Goal: Task Accomplishment & Management: Manage account settings

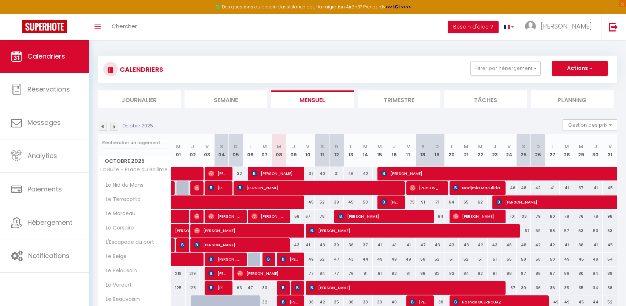
scroll to position [91, 0]
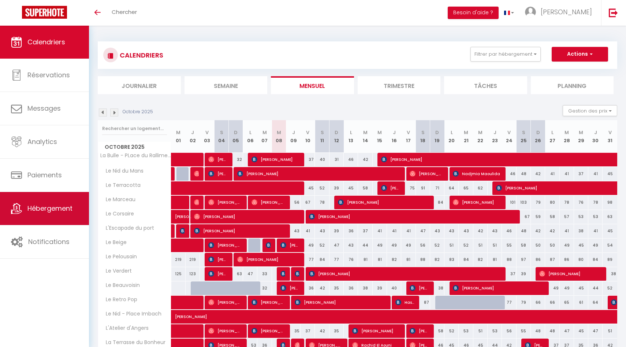
click at [40, 216] on link "Hébergement" at bounding box center [44, 208] width 89 height 33
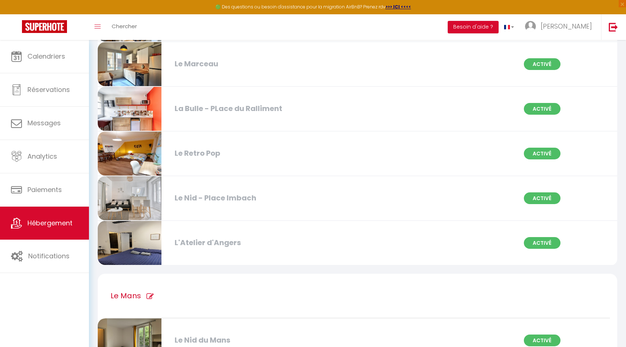
scroll to position [409, 0]
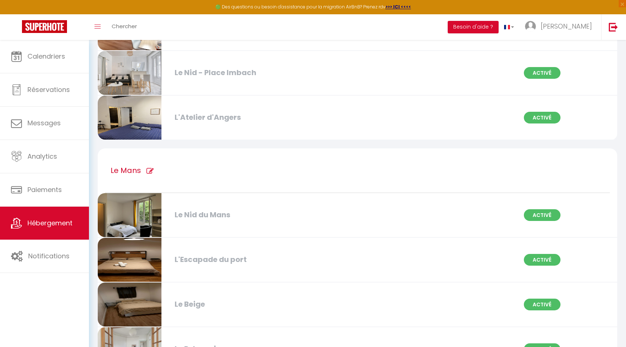
click at [211, 115] on div "L'Atelier d'Angers" at bounding box center [254, 117] width 167 height 11
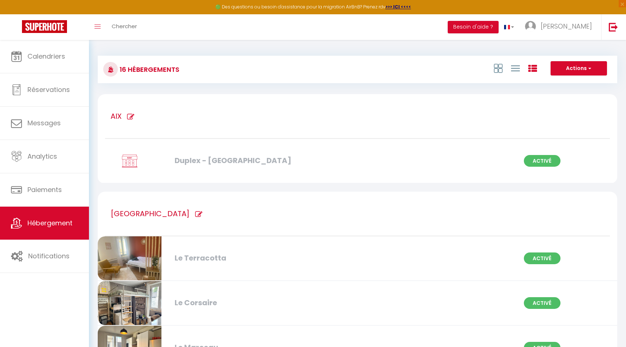
select select "3"
select select "2"
select select "1"
select select
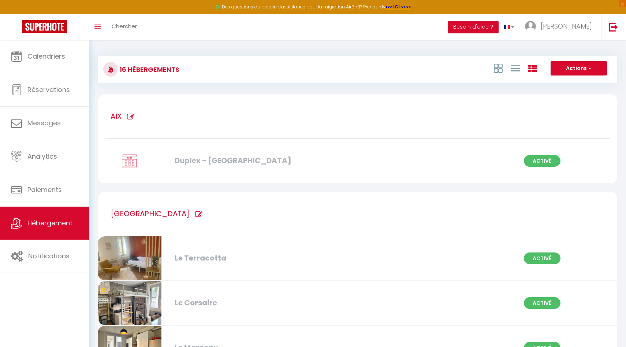
select select "28"
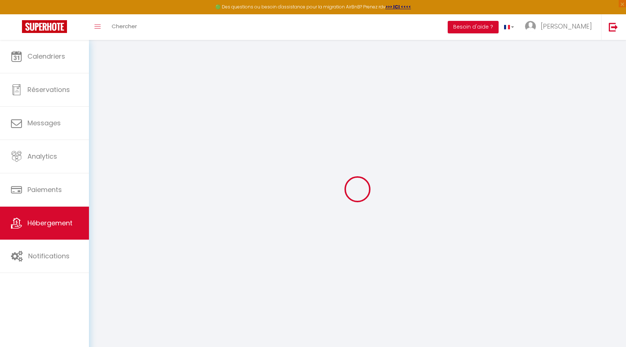
select select
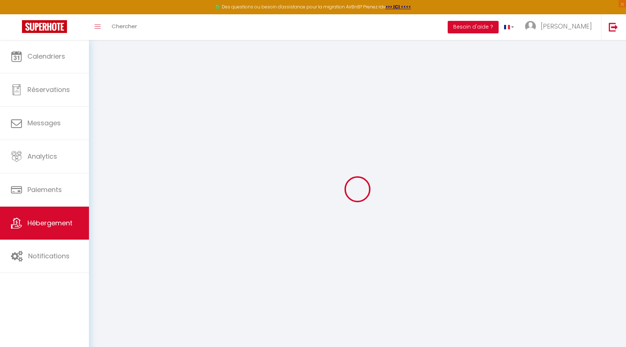
select select
checkbox input "false"
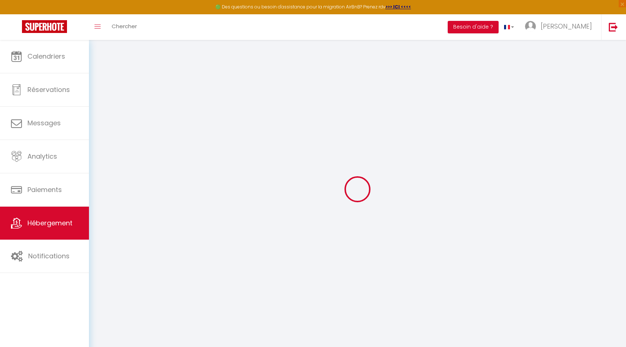
select select
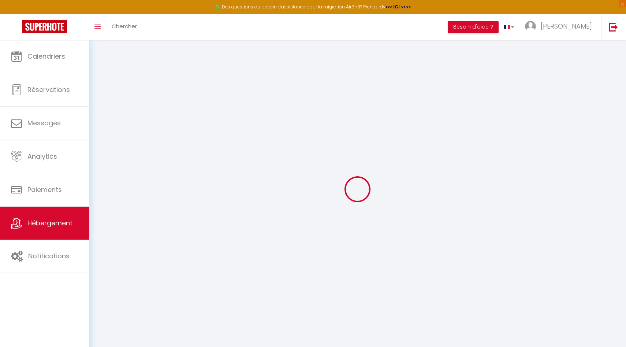
select select
checkbox input "false"
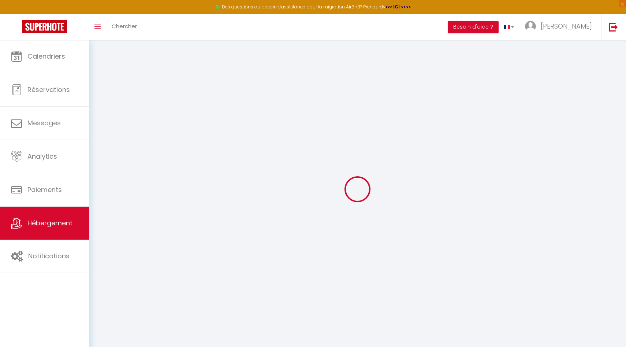
checkbox input "false"
select select
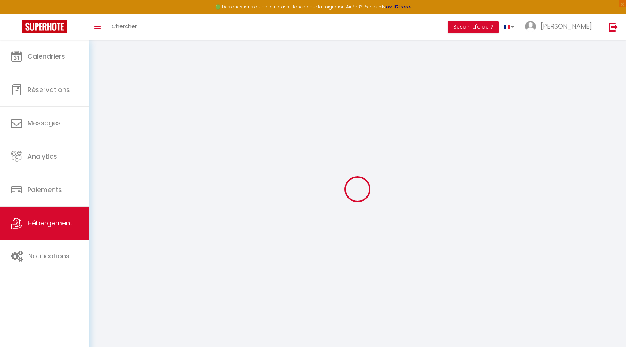
select select
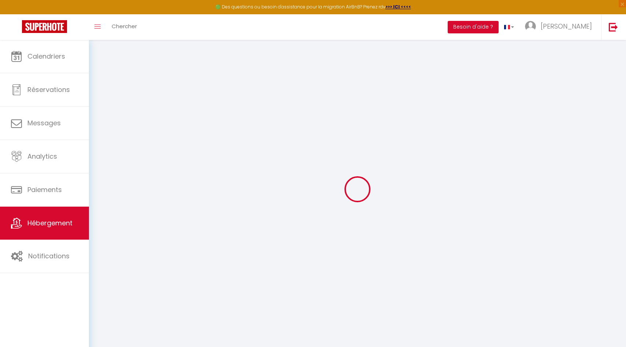
checkbox input "false"
select select
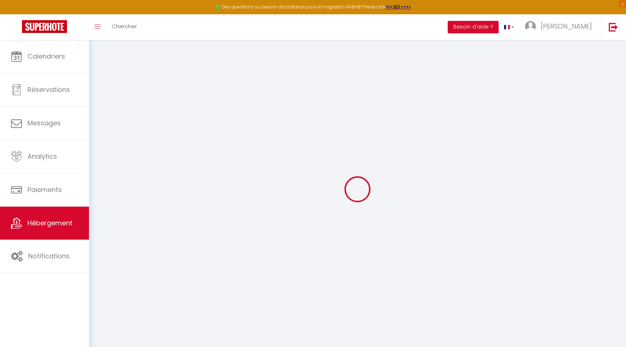
select select
type input "L'Atelier d'Angers"
select select "2"
type input "25"
type input "1"
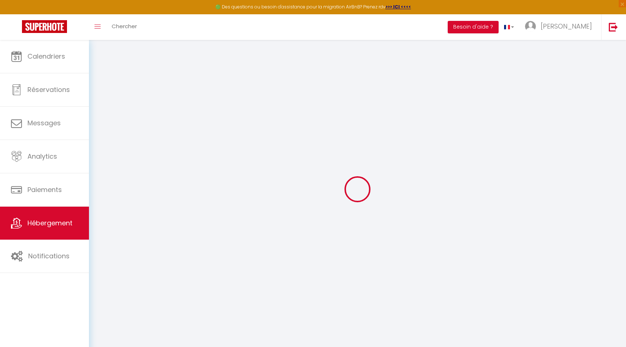
type input "35"
type input "300"
select select
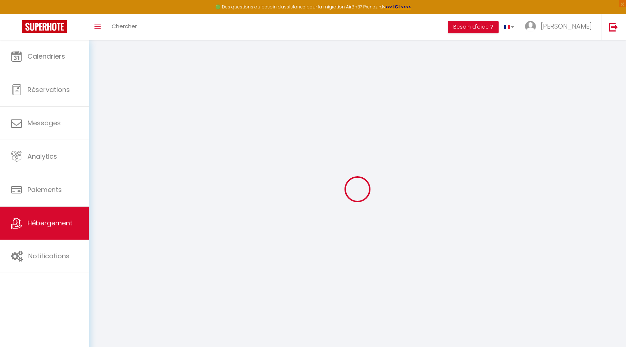
select select
type input "6 rue Guépin"
type input "49100"
type input "[GEOGRAPHIC_DATA]"
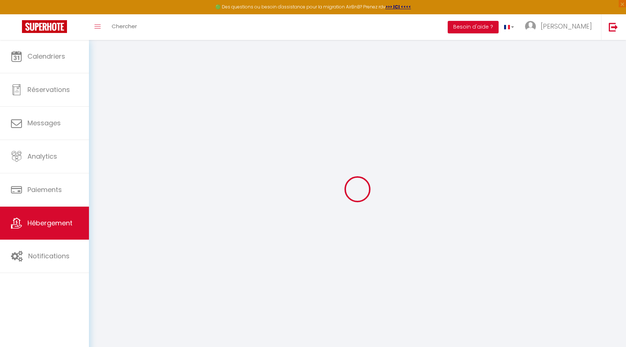
type input "[EMAIL_ADDRESS][DOMAIN_NAME]"
select select "11195"
checkbox input "false"
checkbox input "true"
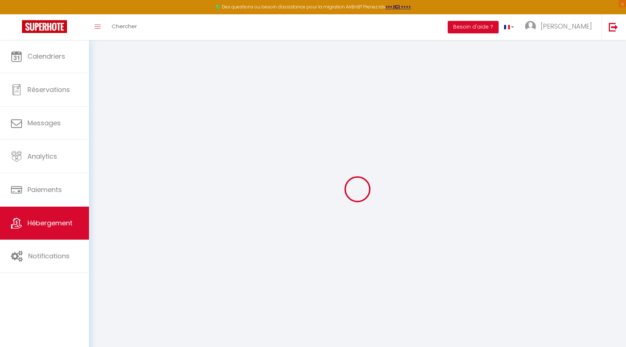
checkbox input "false"
type input "35"
type input "0"
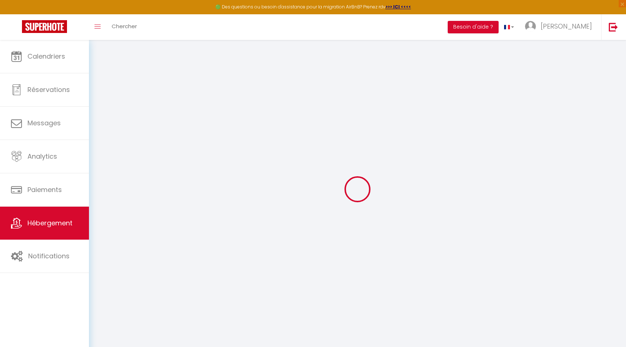
select select "50"
select select "44"
select select
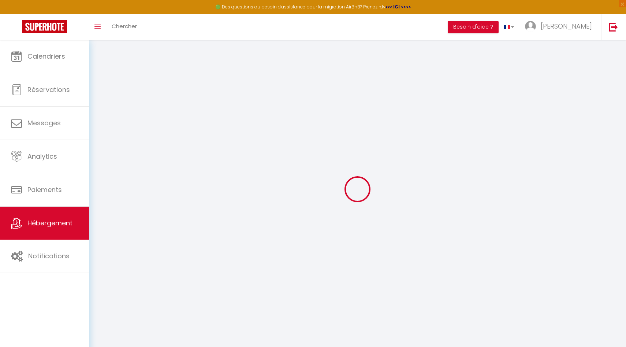
select select
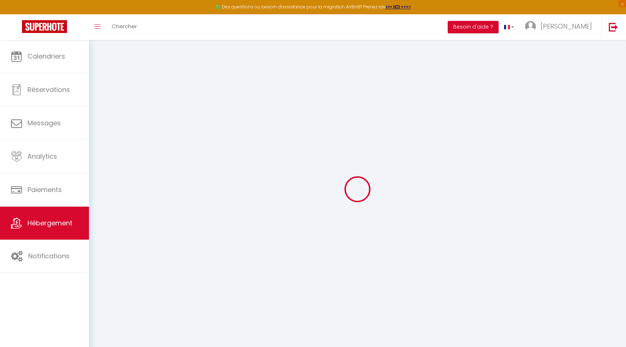
select select
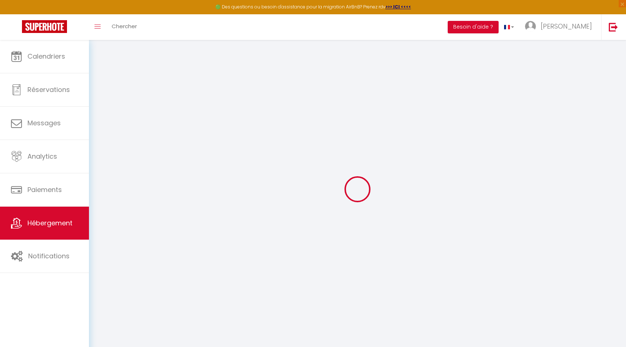
select select
checkbox input "false"
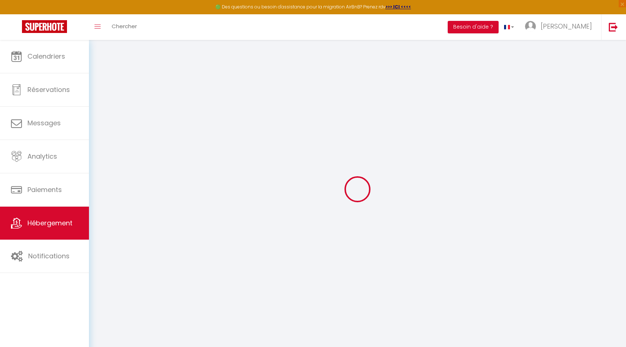
checkbox input "true"
checkbox input "false"
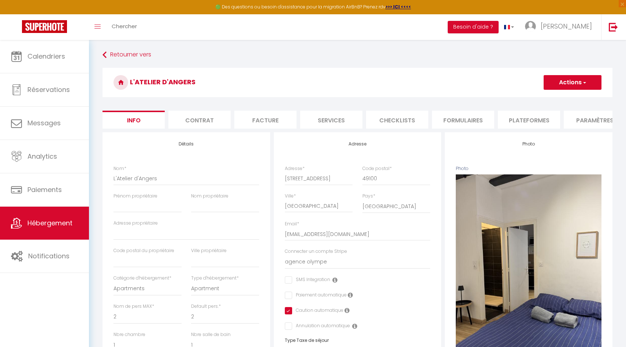
scroll to position [0, 215]
click at [449, 119] on li "Vrbo" at bounding box center [446, 120] width 62 height 18
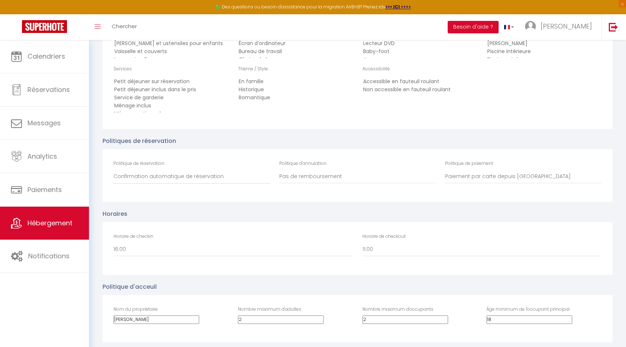
scroll to position [1208, 0]
click at [393, 244] on select "00:00 00:30 01:00 01:30 02:00 02:30 03:00 03:30 04:00 04:30 05:00 05:30 06:00 0…" at bounding box center [481, 248] width 239 height 14
click at [362, 241] on select "00:00 00:30 01:00 01:30 02:00 02:30 03:00 03:30 04:00 04:30 05:00 05:30 06:00 0…" at bounding box center [481, 248] width 239 height 14
click at [213, 254] on select "00:00 00:30 01:00 01:30 02:00 02:30 03:00 03:30 04:00 04:30 05:00 05:30 06:00 0…" at bounding box center [233, 248] width 239 height 14
click at [114, 241] on select "00:00 00:30 01:00 01:30 02:00 02:30 03:00 03:30 04:00 04:30 05:00 05:30 06:00 0…" at bounding box center [233, 248] width 239 height 14
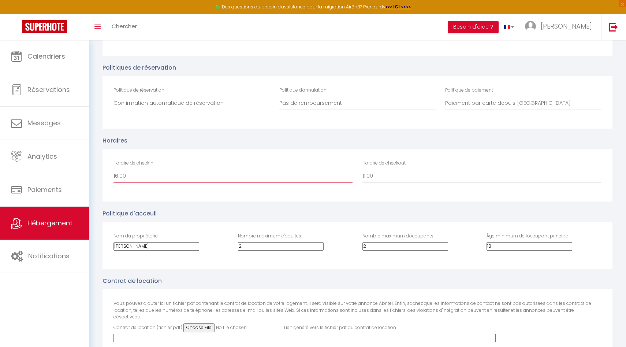
scroll to position [1274, 0]
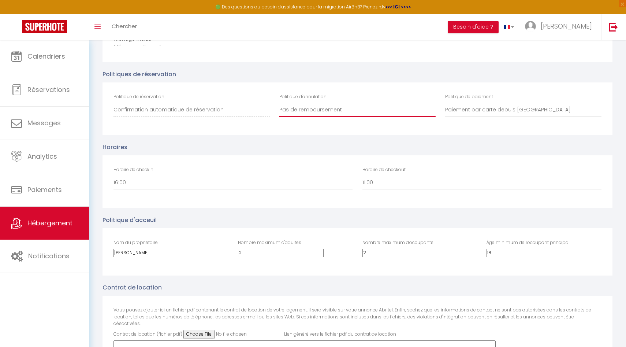
click at [347, 106] on select "100% remboursé si annulé au moins 60 jours avant arrivée 100% remboursé si annu…" at bounding box center [357, 110] width 156 height 14
click at [279, 103] on select "100% remboursé si annulé au moins 60 jours avant arrivée 100% remboursé si annu…" at bounding box center [357, 110] width 156 height 14
click at [341, 93] on div "Politique de réservation Confirmation automatique de réservation Confirmation m…" at bounding box center [358, 108] width 510 height 53
click at [327, 113] on select "100% remboursé si annulé au moins 60 jours avant arrivée 100% remboursé si annu…" at bounding box center [357, 110] width 156 height 14
select select "RELAXED"
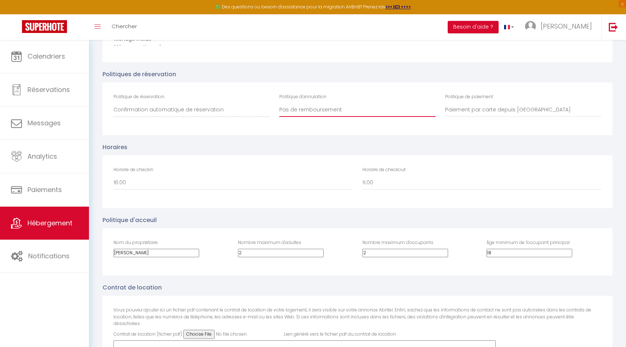
click at [279, 103] on select "100% remboursé si annulé au moins 60 jours avant arrivée 100% remboursé si annu…" at bounding box center [357, 110] width 156 height 14
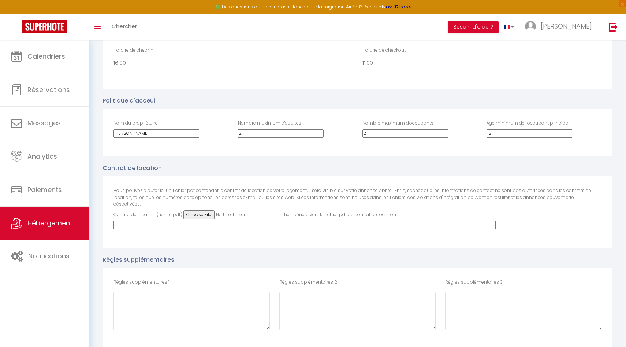
scroll to position [1389, 0]
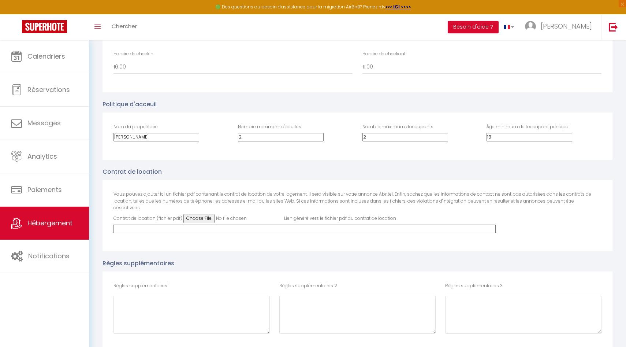
click at [371, 136] on input "2" at bounding box center [405, 137] width 86 height 8
click at [458, 153] on div "Nom du propriétaire alex Nombre maximum d'adultes 2 Nombre maximum d'occupants …" at bounding box center [358, 135] width 510 height 47
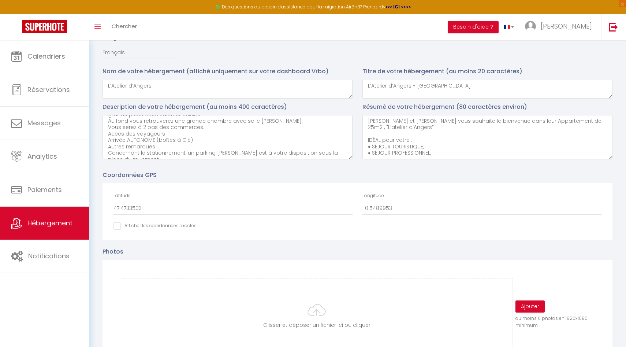
scroll to position [0, 0]
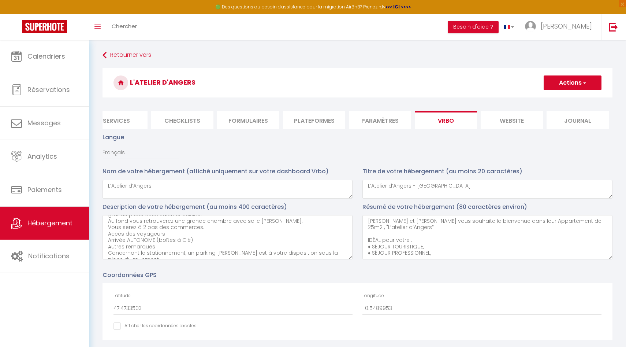
click at [578, 86] on button "Actions" at bounding box center [573, 82] width 58 height 15
click at [566, 96] on input "Enregistrer" at bounding box center [564, 98] width 27 height 7
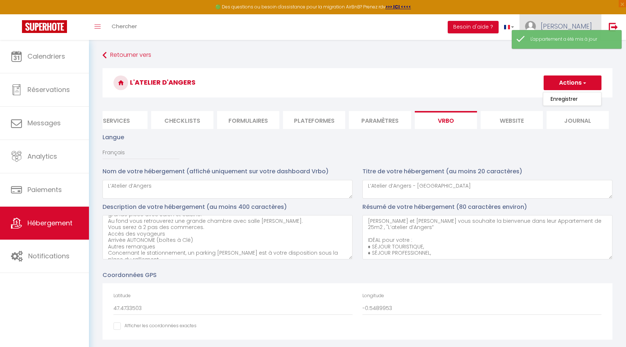
click at [563, 26] on span "[PERSON_NAME]" at bounding box center [566, 26] width 51 height 9
click at [551, 49] on icon at bounding box center [552, 51] width 5 height 5
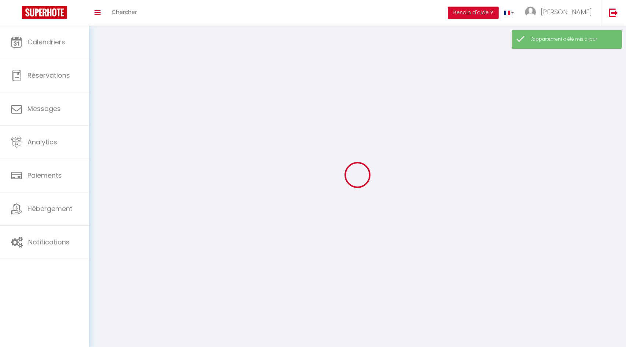
type input "[PERSON_NAME]"
type input "varak"
type input "0634191492"
type input "25 Rue de Ponthieu, Paris"
type input "75008"
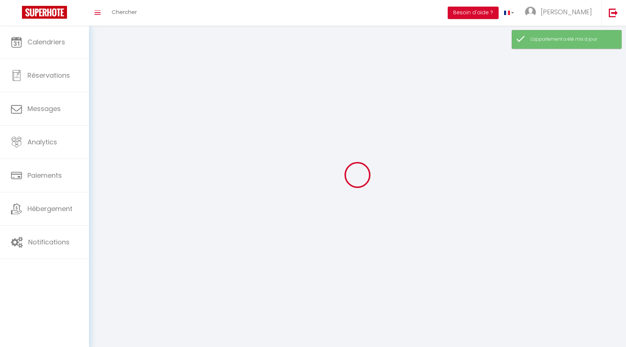
type input "[GEOGRAPHIC_DATA]"
type input "WYWSmPAUOYTezRzVP56x3puGH"
type input "TptA6lAMEb7kLUiM44Q2W3aNy"
type input "WYWSmPAUOYTezRzVP56x3puGH"
type input "TptA6lAMEb7kLUiM44Q2W3aNy"
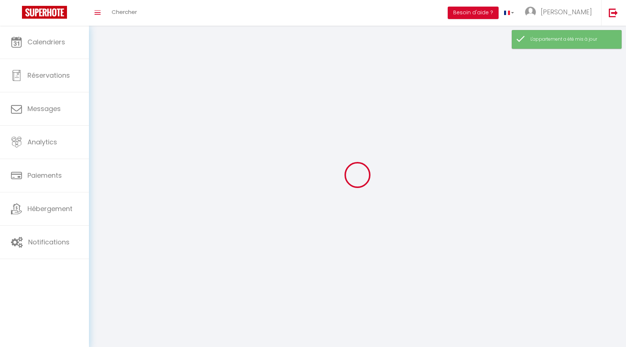
type input "https://app.superhote.com/#/get-available-rentals/TptA6lAMEb7kLUiM44Q2W3aNy"
select select "28"
select select "fr"
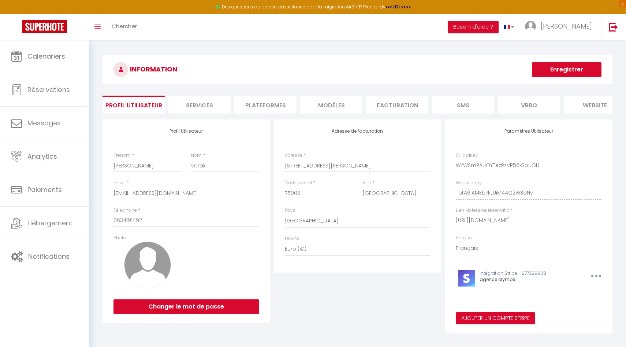
click at [531, 108] on li "Vrbo" at bounding box center [529, 105] width 62 height 18
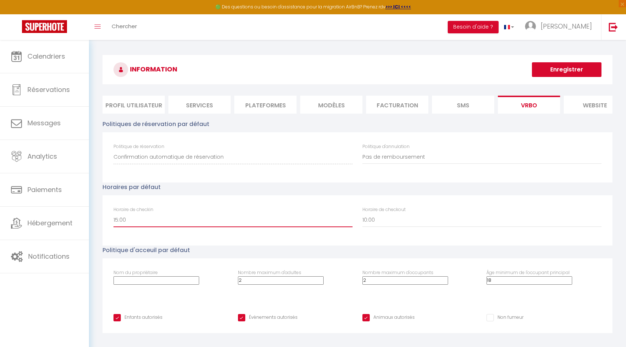
click at [149, 223] on select "00:00 00:30 01:00 01:30 02:00 02:30 03:00 03:30 04:00 04:30 05:00 05:30 06:00 0…" at bounding box center [233, 220] width 239 height 14
select select "16:00"
click at [114, 213] on select "00:00 00:30 01:00 01:30 02:00 02:30 03:00 03:30 04:00 04:30 05:00 05:30 06:00 0…" at bounding box center [233, 220] width 239 height 14
click at [372, 220] on select "00:00 00:30 01:00 01:30 02:00 02:30 03:00 03:30 04:00 04:30 05:00 05:30 06:00 0…" at bounding box center [481, 220] width 239 height 14
select select "11:00"
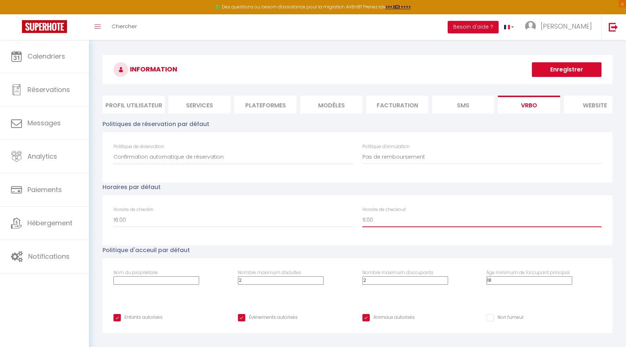
click at [362, 213] on select "00:00 00:30 01:00 01:30 02:00 02:30 03:00 03:30 04:00 04:30 05:00 05:30 06:00 0…" at bounding box center [481, 220] width 239 height 14
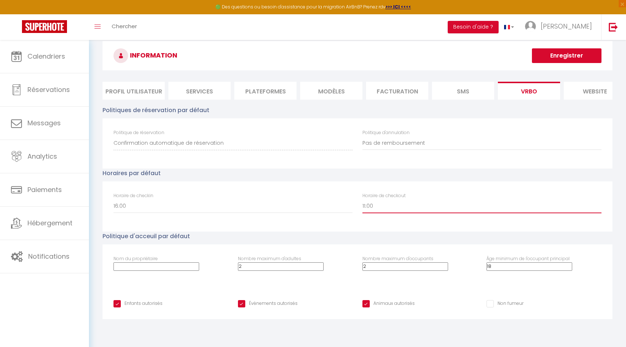
scroll to position [15, 0]
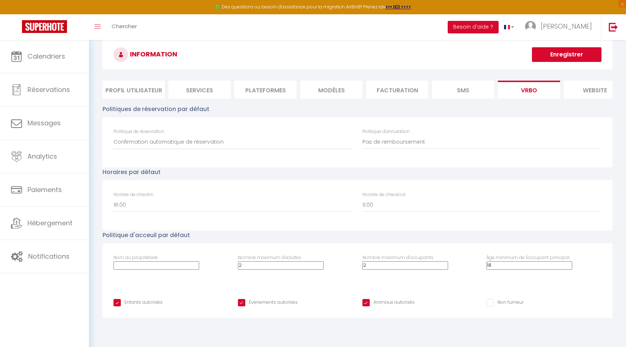
click at [135, 303] on input "Enfants autorisés" at bounding box center [138, 302] width 49 height 7
checkbox input "false"
click at [250, 299] on input "Évènements autorisés" at bounding box center [268, 302] width 60 height 7
checkbox input "false"
click at [395, 300] on input "Animaux autorisés" at bounding box center [388, 302] width 52 height 7
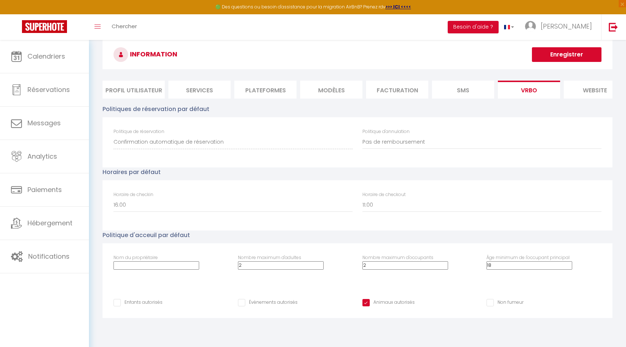
checkbox input "false"
click at [494, 303] on input "Non fumeur" at bounding box center [505, 302] width 37 height 7
checkbox input "true"
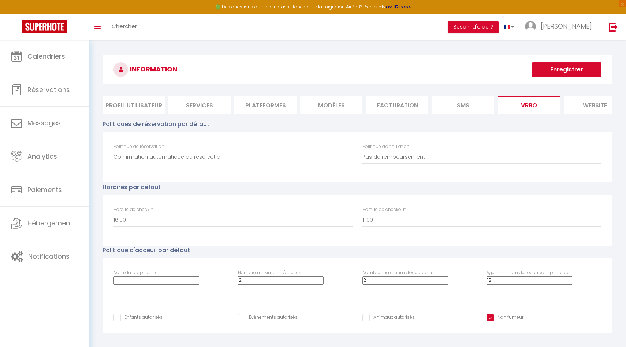
click at [567, 74] on button "Enregistrer" at bounding box center [567, 69] width 70 height 15
click at [557, 68] on button "Enregistrer" at bounding box center [567, 69] width 70 height 15
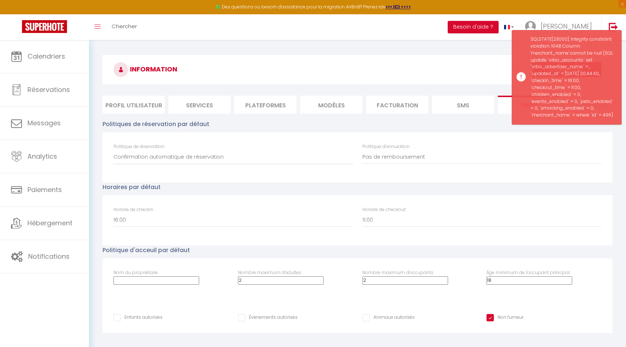
click at [368, 305] on input "Animaux autorisés" at bounding box center [388, 317] width 52 height 7
checkbox input "true"
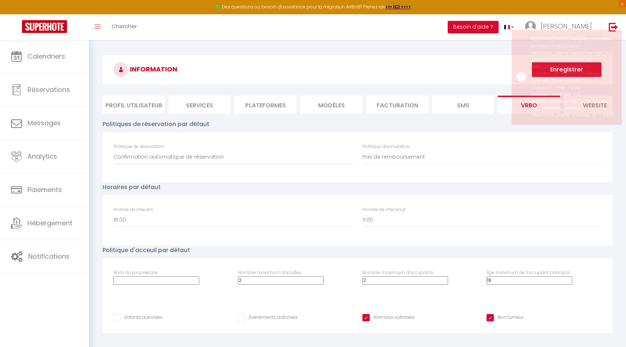
click at [250, 305] on input "Évènements autorisés" at bounding box center [268, 317] width 60 height 7
checkbox input "true"
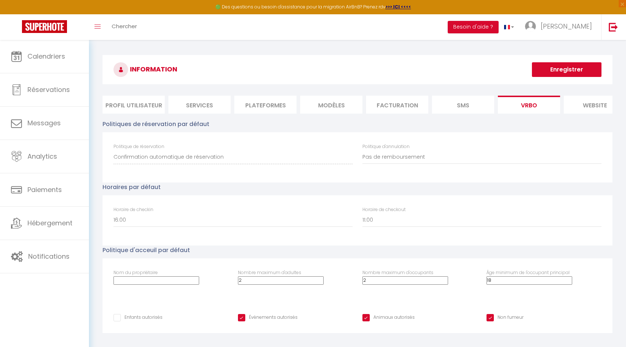
click at [124, 305] on input "Enfants autorisés" at bounding box center [138, 317] width 49 height 7
checkbox input "true"
click at [580, 64] on button "Enregistrer" at bounding box center [567, 69] width 70 height 15
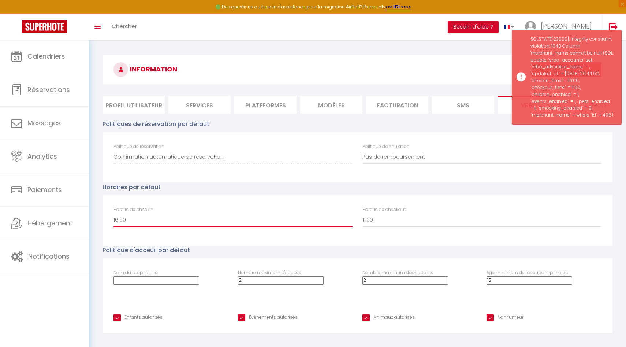
click at [267, 223] on select "00:00 00:30 01:00 01:30 02:00 02:30 03:00 03:30 04:00 04:30 05:00 05:30 06:00 0…" at bounding box center [233, 220] width 239 height 14
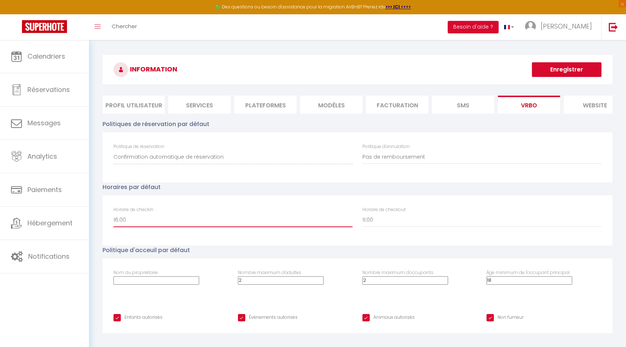
select select "15:00"
click at [114, 213] on select "00:00 00:30 01:00 01:30 02:00 02:30 03:00 03:30 04:00 04:30 05:00 05:30 06:00 0…" at bounding box center [233, 220] width 239 height 14
click at [393, 223] on select "00:00 00:30 01:00 01:30 02:00 02:30 03:00 03:30 04:00 04:30 05:00 05:30 06:00 0…" at bounding box center [481, 220] width 239 height 14
select select "10:00"
click at [362, 213] on select "00:00 00:30 01:00 01:30 02:00 02:30 03:00 03:30 04:00 04:30 05:00 05:30 06:00 0…" at bounding box center [481, 220] width 239 height 14
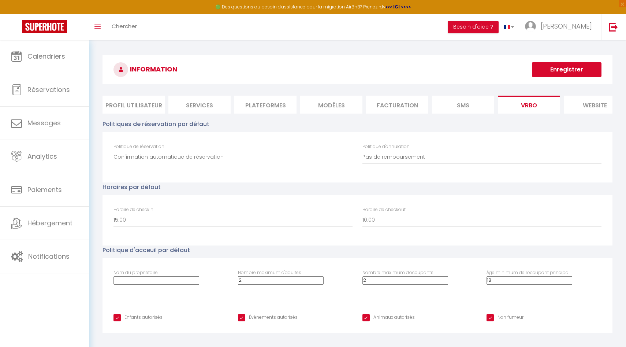
click at [561, 68] on button "Enregistrer" at bounding box center [567, 69] width 70 height 15
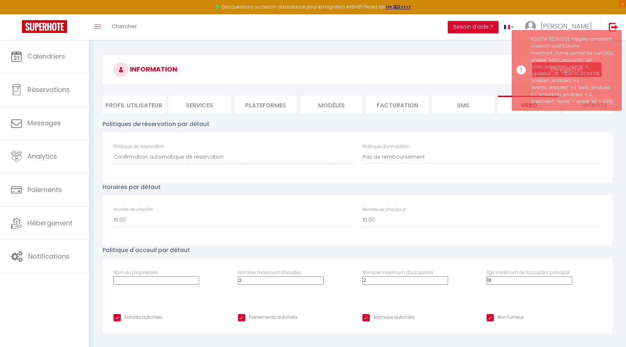
scroll to position [40, 0]
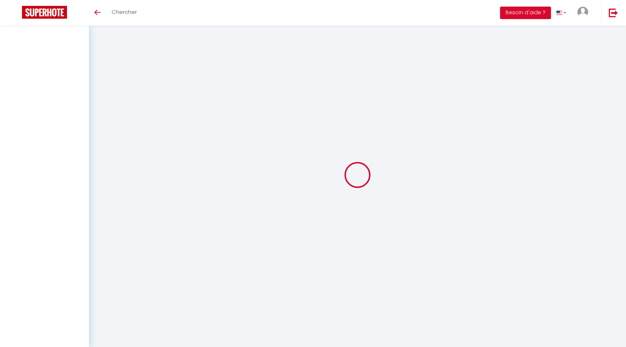
select select "NO_REFUND"
select select "15:00"
select select "10:00"
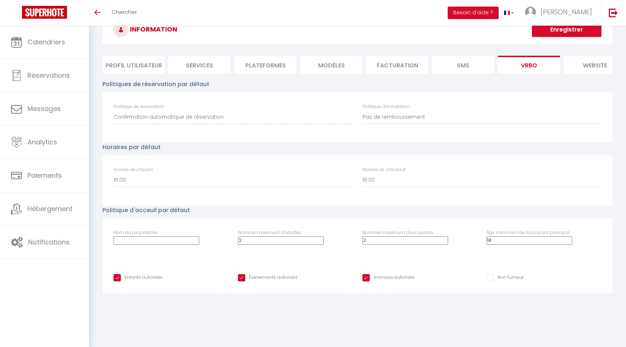
click at [373, 272] on div "Enfants autorisés Évènements autorisés Animaux autorisés Non fumeur" at bounding box center [358, 278] width 510 height 30
click at [366, 276] on input "Animaux autorisés" at bounding box center [388, 277] width 52 height 7
checkbox input "false"
click at [262, 277] on input "Évènements autorisés" at bounding box center [268, 277] width 60 height 7
checkbox input "false"
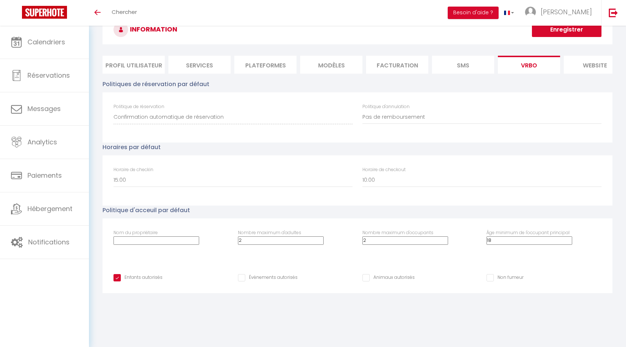
click at [146, 280] on input "Enfants autorisés" at bounding box center [138, 277] width 49 height 7
checkbox input "false"
click at [498, 279] on input "Non fumeur" at bounding box center [505, 277] width 37 height 7
checkbox input "true"
click at [565, 32] on button "Enregistrer" at bounding box center [567, 29] width 70 height 15
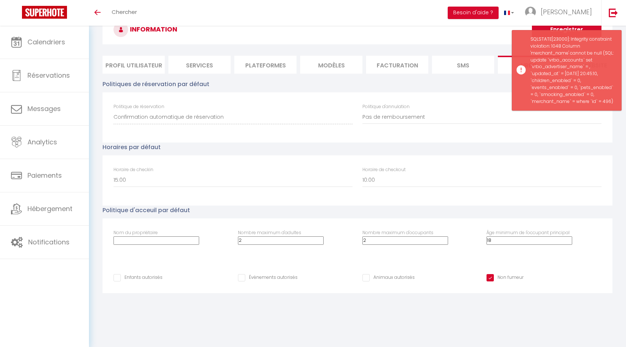
scroll to position [0, 0]
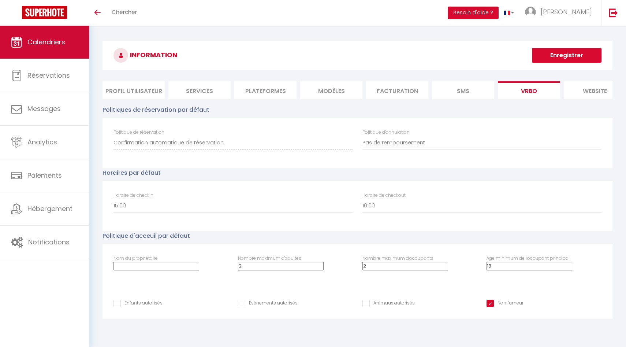
click at [68, 52] on link "Calendriers" at bounding box center [44, 42] width 89 height 33
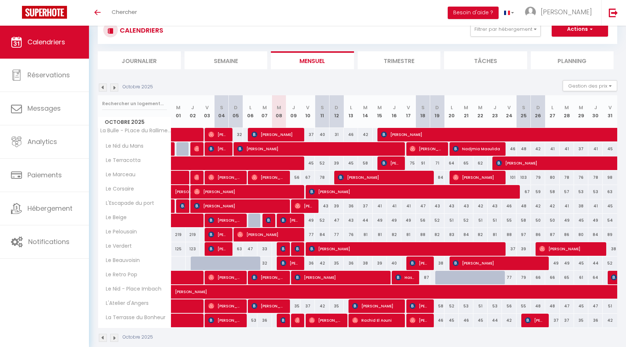
scroll to position [36, 0]
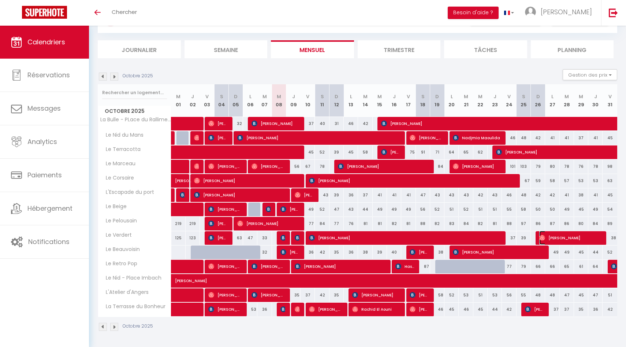
click at [552, 240] on span "[PERSON_NAME]" at bounding box center [570, 238] width 62 height 14
select select "OK"
select select "0"
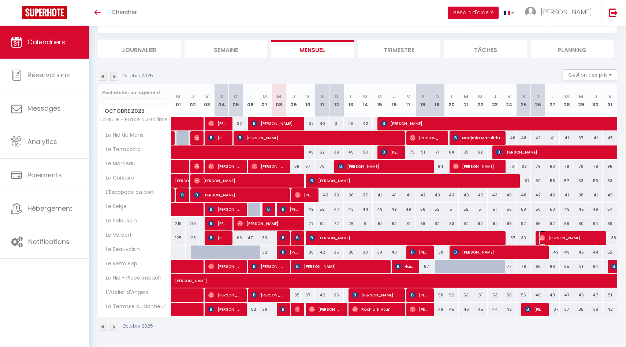
select select "1"
select select
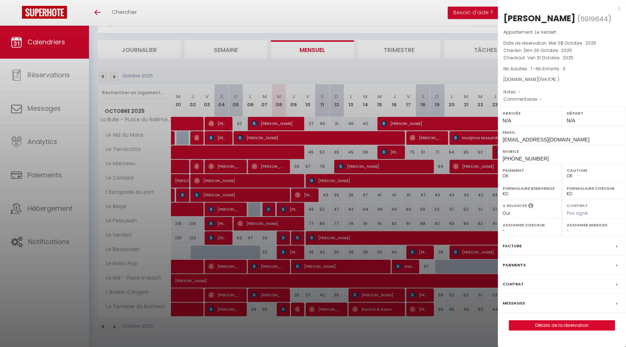
click at [503, 250] on label "Facture" at bounding box center [512, 246] width 19 height 8
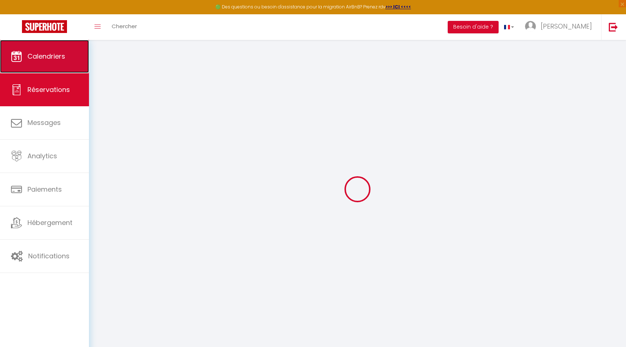
click at [12, 64] on link "Calendriers" at bounding box center [44, 56] width 89 height 33
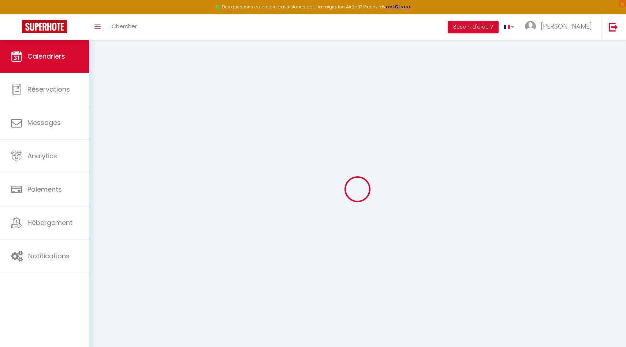
select select
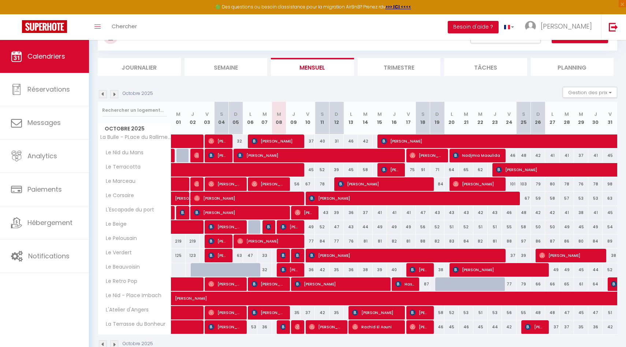
scroll to position [31, 0]
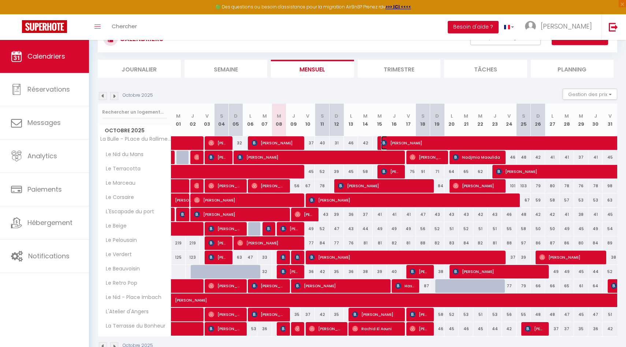
click at [395, 145] on span "[PERSON_NAME]" at bounding box center [633, 143] width 505 height 14
select select "OK"
select select "KO"
select select "0"
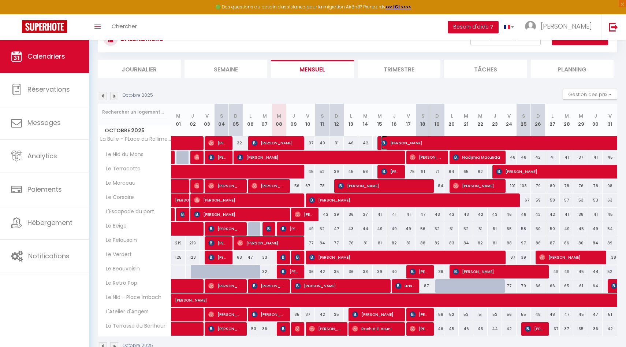
select select "1"
select select
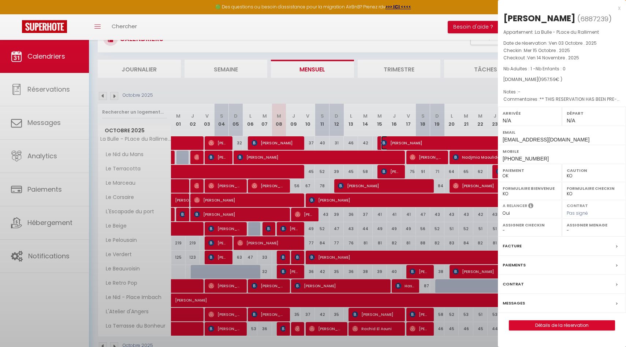
select select "41097"
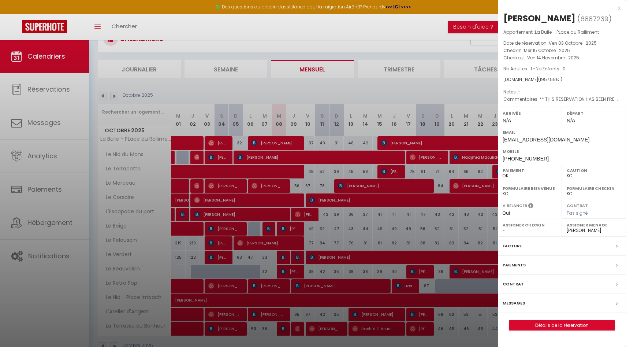
click at [366, 216] on div at bounding box center [313, 173] width 626 height 347
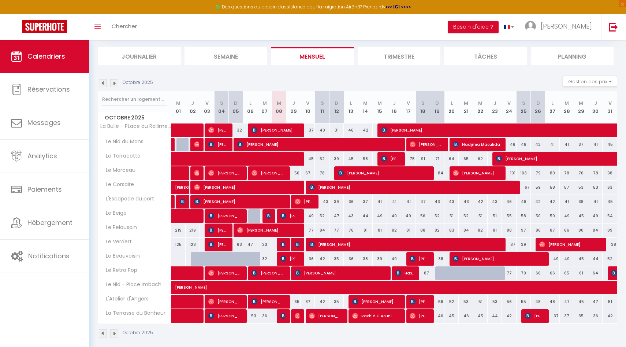
scroll to position [50, 0]
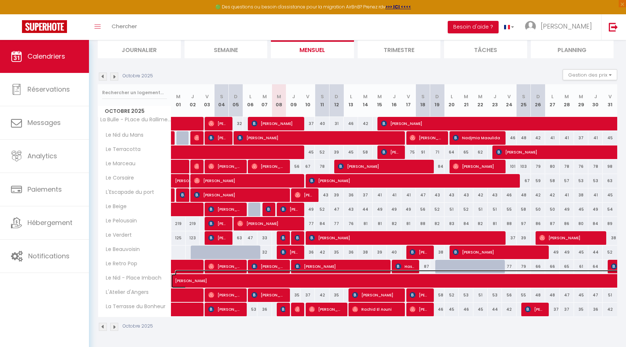
click at [306, 280] on span "[PERSON_NAME]" at bounding box center [596, 277] width 842 height 14
select select "OK"
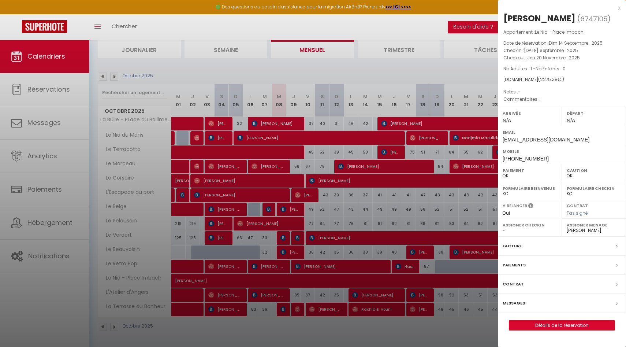
click at [416, 216] on div at bounding box center [313, 173] width 626 height 347
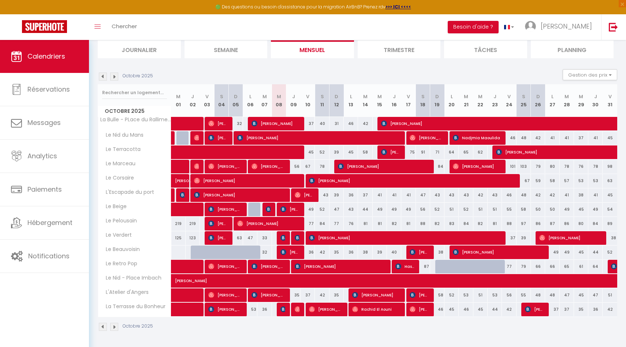
drag, startPoint x: 294, startPoint y: 296, endPoint x: 347, endPoint y: 297, distance: 52.4
click at [347, 297] on tr "L'Atelier d'Angers 30 Nacib Tlili 38 [PERSON_NAME] 35" at bounding box center [358, 295] width 520 height 14
